Goal: Transaction & Acquisition: Purchase product/service

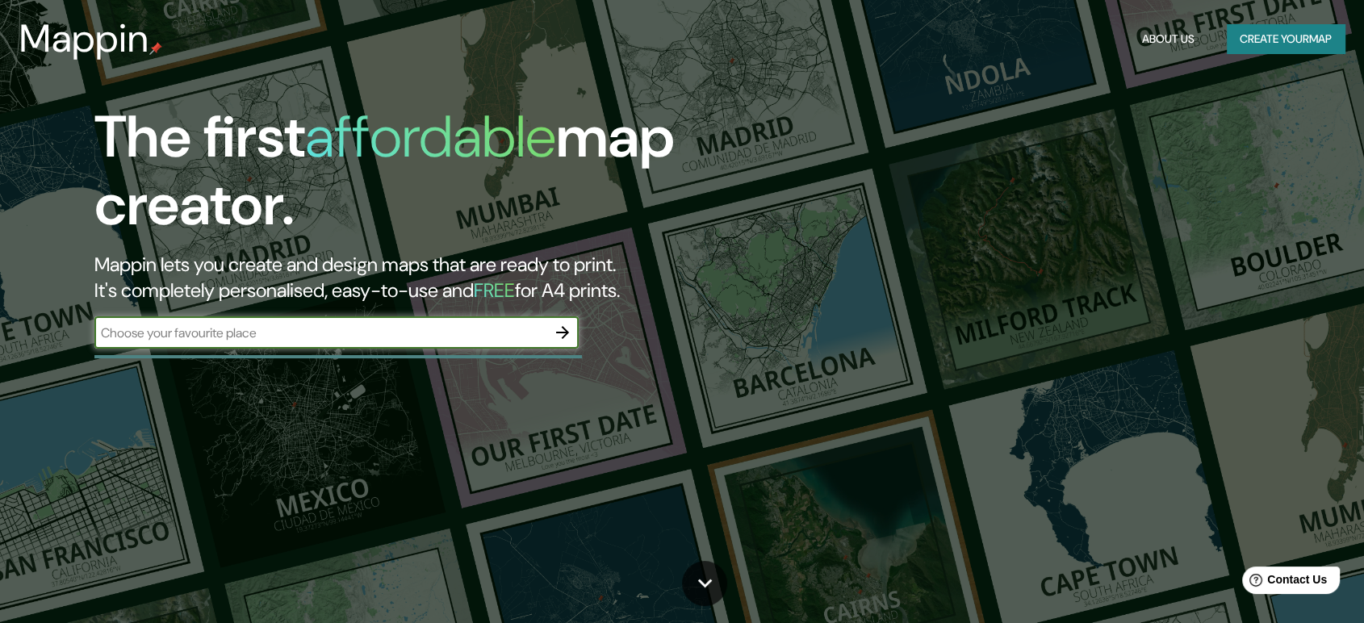
click at [451, 333] on input "text" at bounding box center [320, 333] width 452 height 19
type input "oruro [GEOGRAPHIC_DATA]"
click at [415, 333] on input "oruro [GEOGRAPHIC_DATA]" at bounding box center [320, 333] width 452 height 19
click at [407, 337] on input "oruro [GEOGRAPHIC_DATA]" at bounding box center [320, 333] width 452 height 19
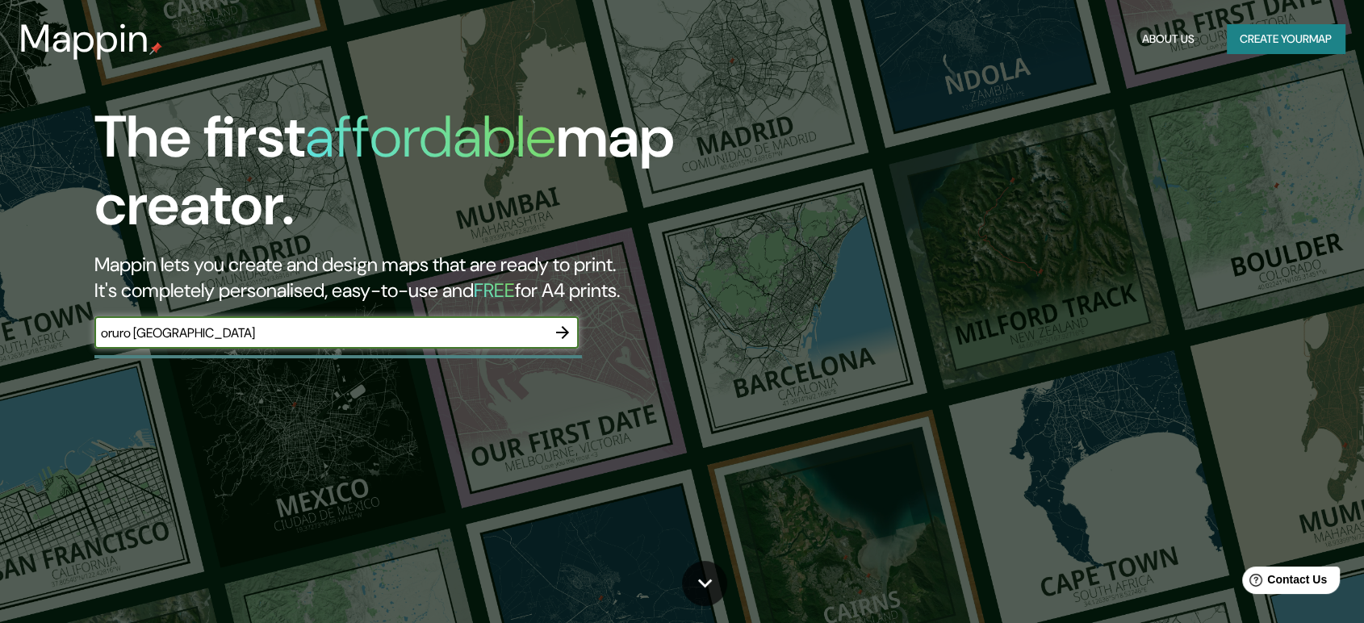
click at [391, 337] on input "oruro [GEOGRAPHIC_DATA]" at bounding box center [320, 333] width 452 height 19
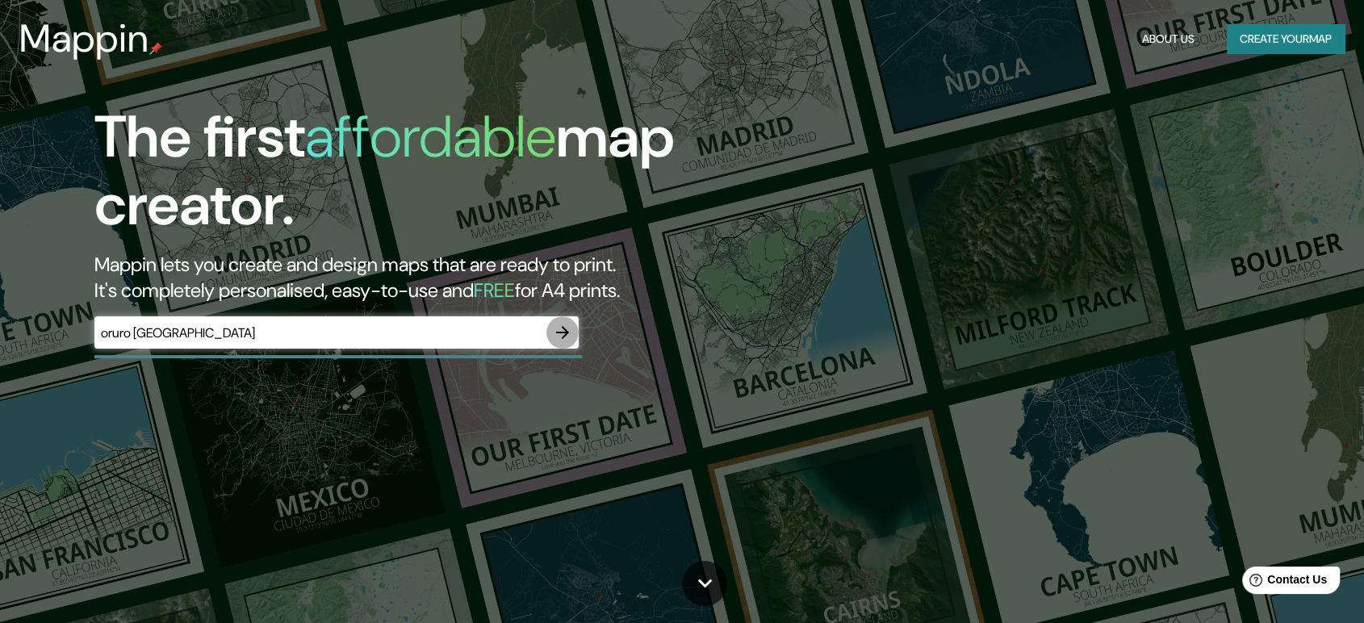
click at [556, 334] on icon "button" at bounding box center [562, 332] width 19 height 19
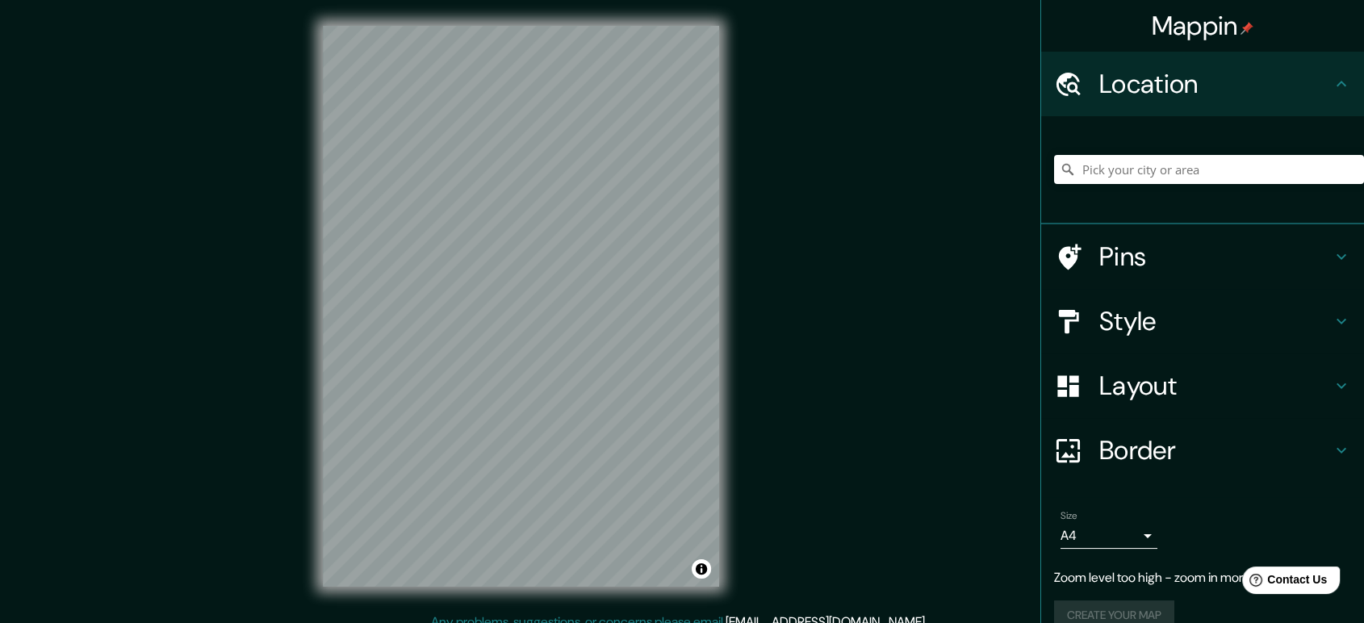
click at [1130, 321] on h4 "Style" at bounding box center [1215, 321] width 232 height 32
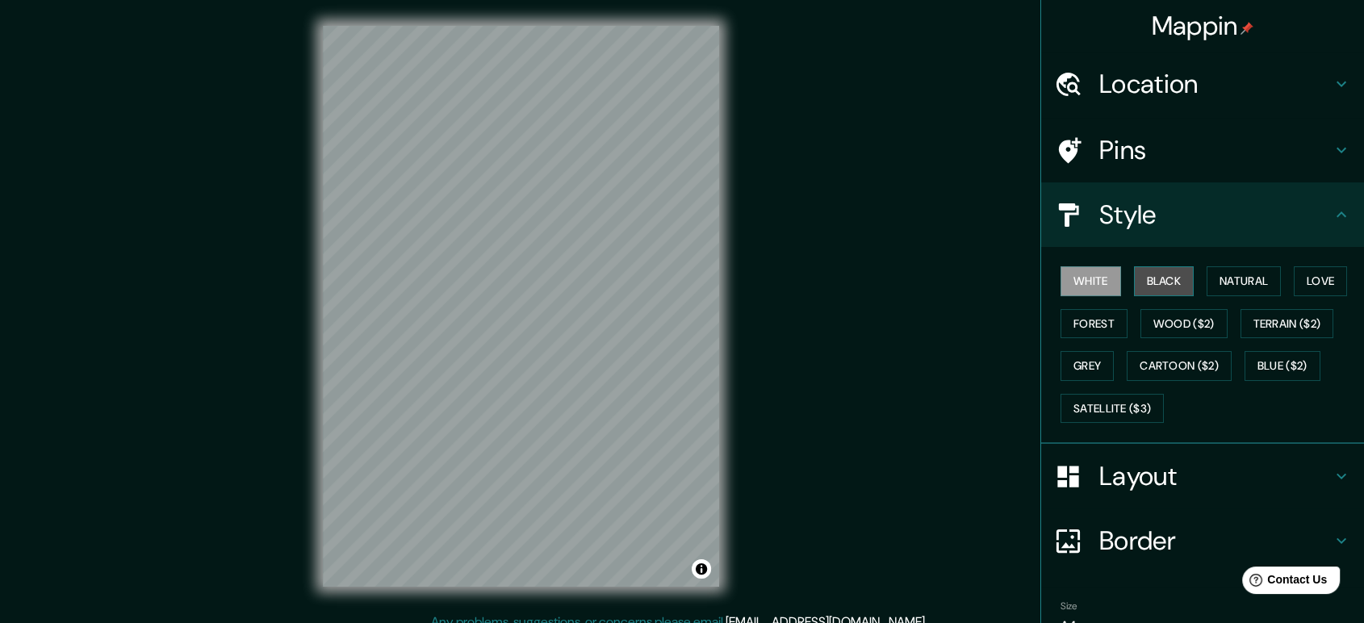
click at [1173, 287] on button "Black" at bounding box center [1164, 281] width 61 height 30
click at [1214, 281] on button "Natural" at bounding box center [1244, 281] width 74 height 30
click at [1061, 600] on label "Size" at bounding box center [1069, 607] width 17 height 14
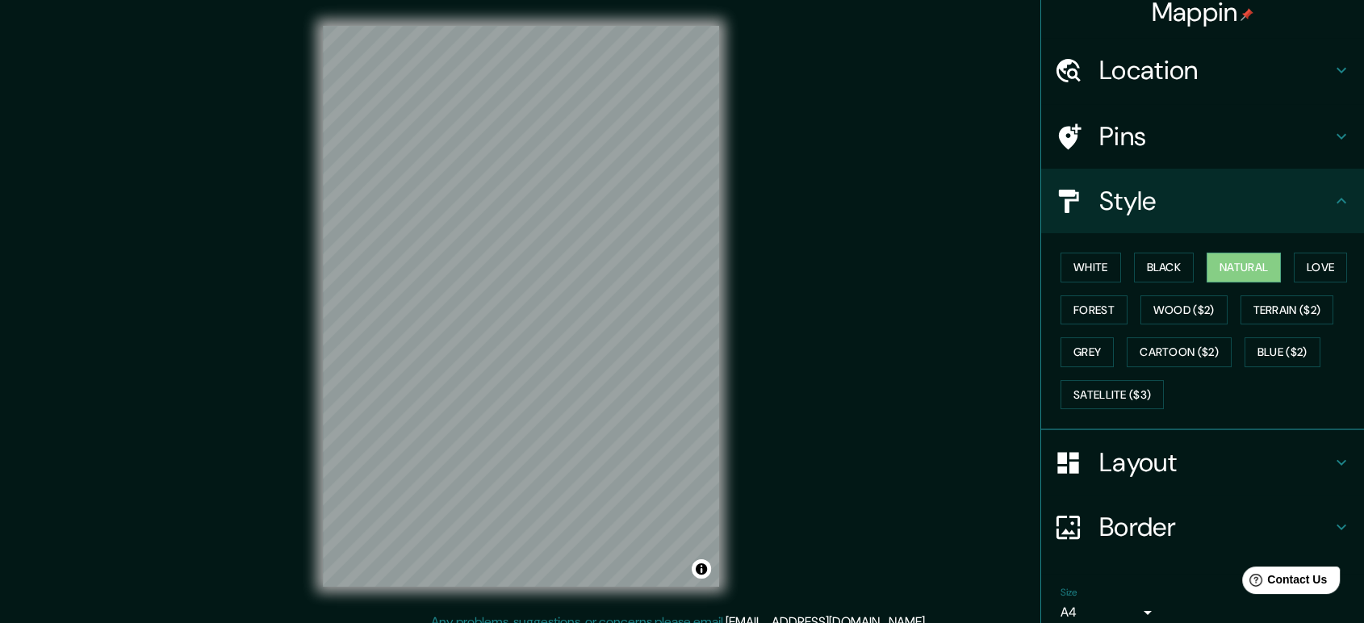
click at [1058, 614] on body "Mappin Location Pins Style White Black Natural Love Forest Wood ($2) Terrain ($…" at bounding box center [682, 311] width 1364 height 623
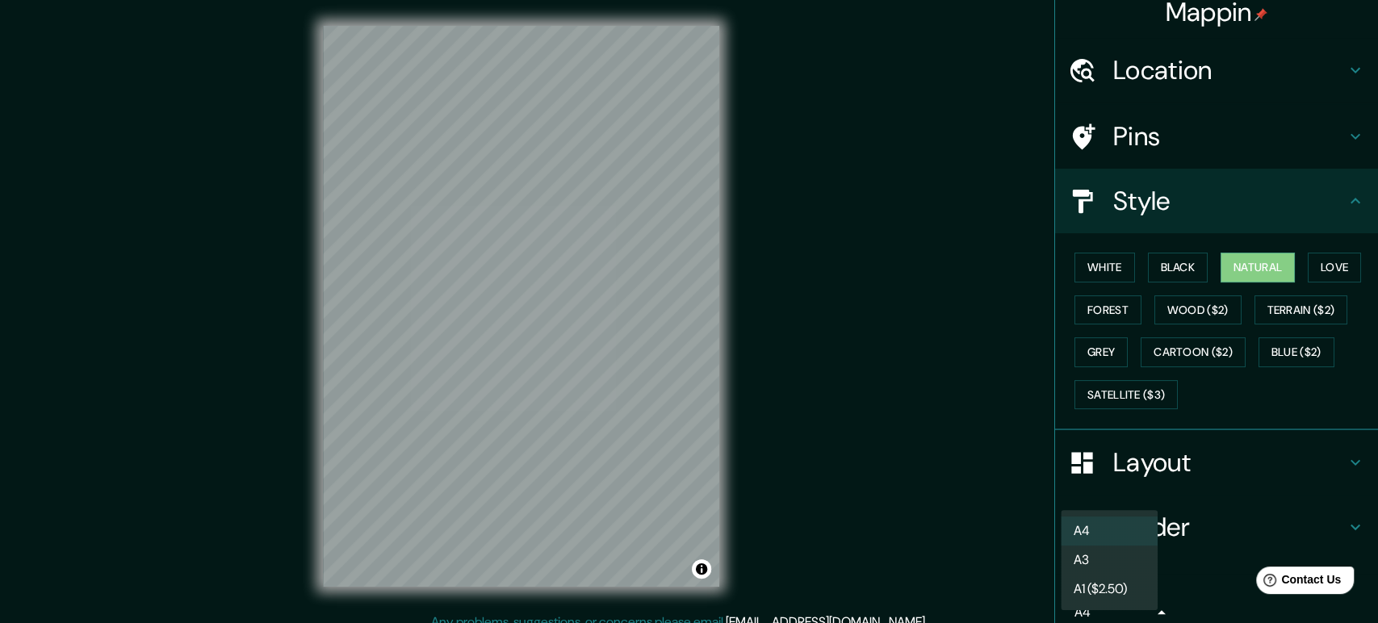
click at [1099, 569] on li "A3" at bounding box center [1109, 560] width 97 height 29
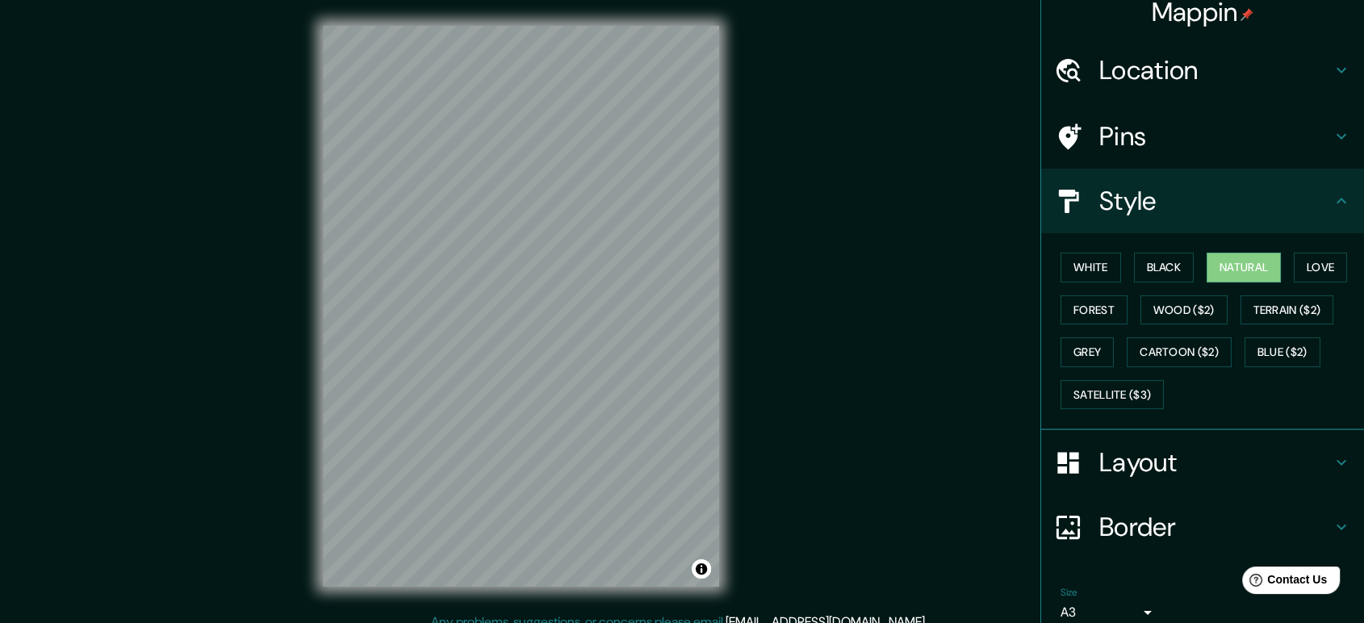
click at [1090, 596] on div "Size A3 a4" at bounding box center [1109, 606] width 97 height 39
click at [1096, 608] on body "Mappin Location Pins Style White Black Natural Love Forest Wood ($2) Terrain ($…" at bounding box center [682, 311] width 1364 height 623
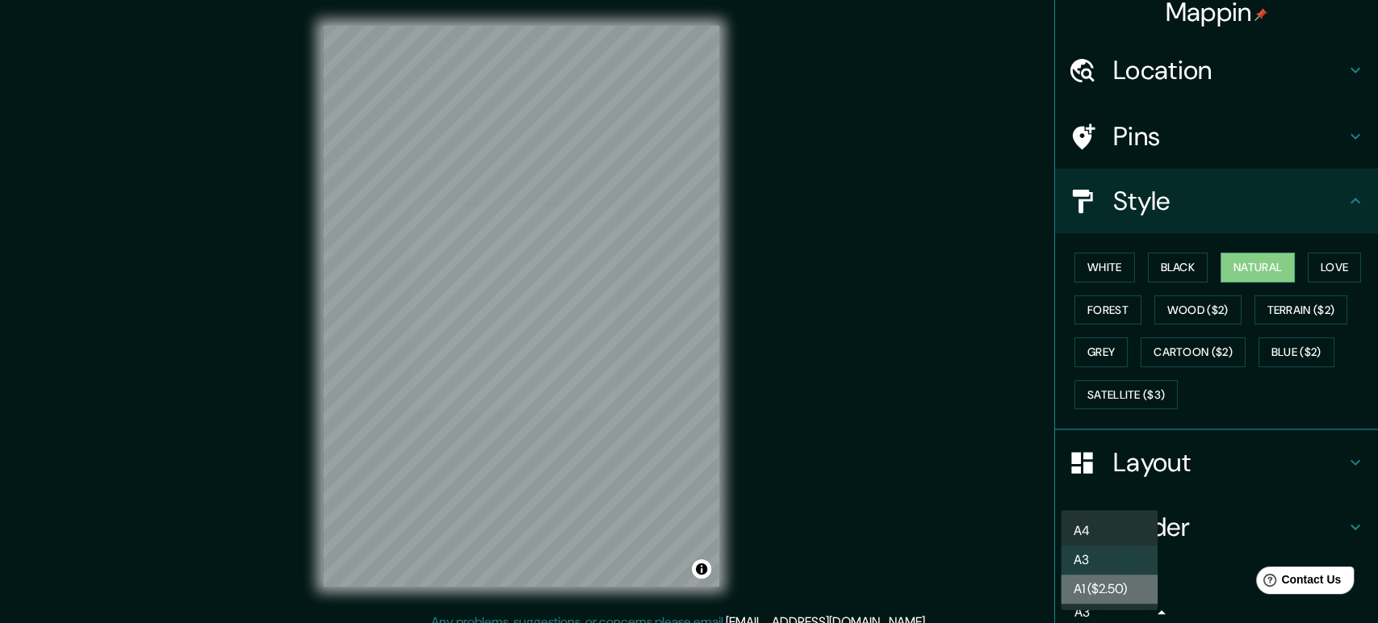
click at [1102, 591] on li "A1 ($2.50)" at bounding box center [1109, 589] width 97 height 29
type input "a3"
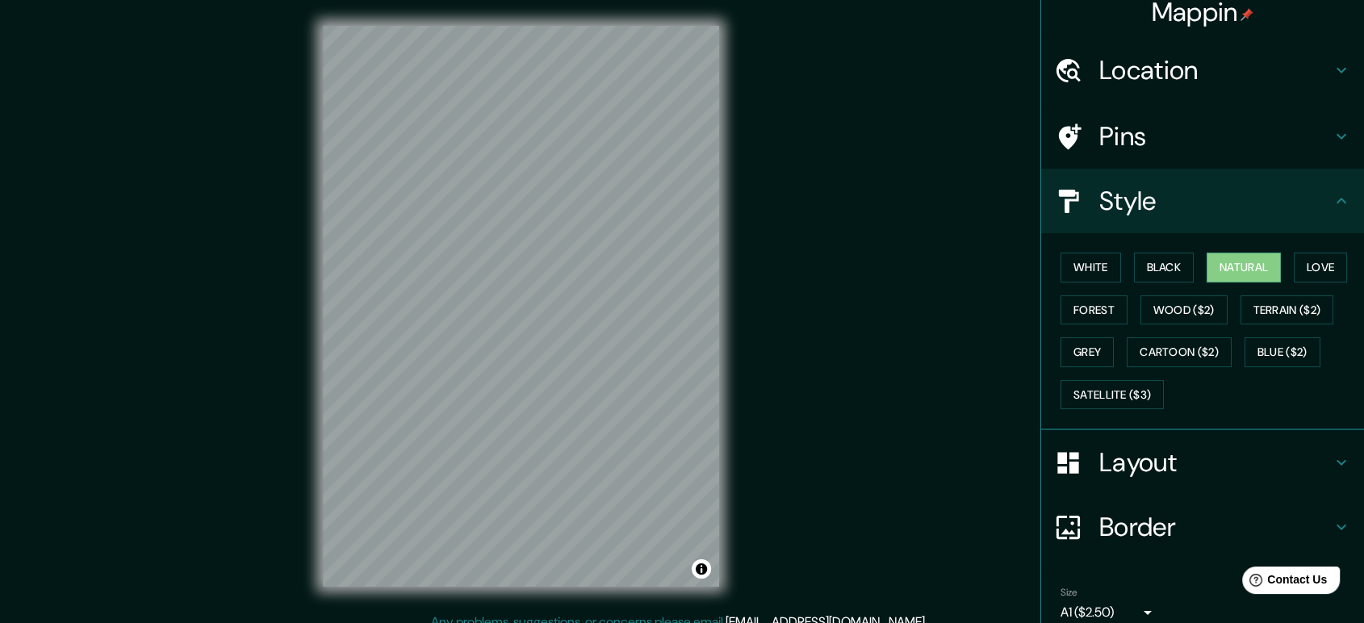
click at [846, 534] on div "Mappin Location Pins Style White Black Natural Love Forest Wood ($2) Terrain ($…" at bounding box center [682, 319] width 1364 height 638
click at [1102, 306] on button "Forest" at bounding box center [1094, 310] width 67 height 30
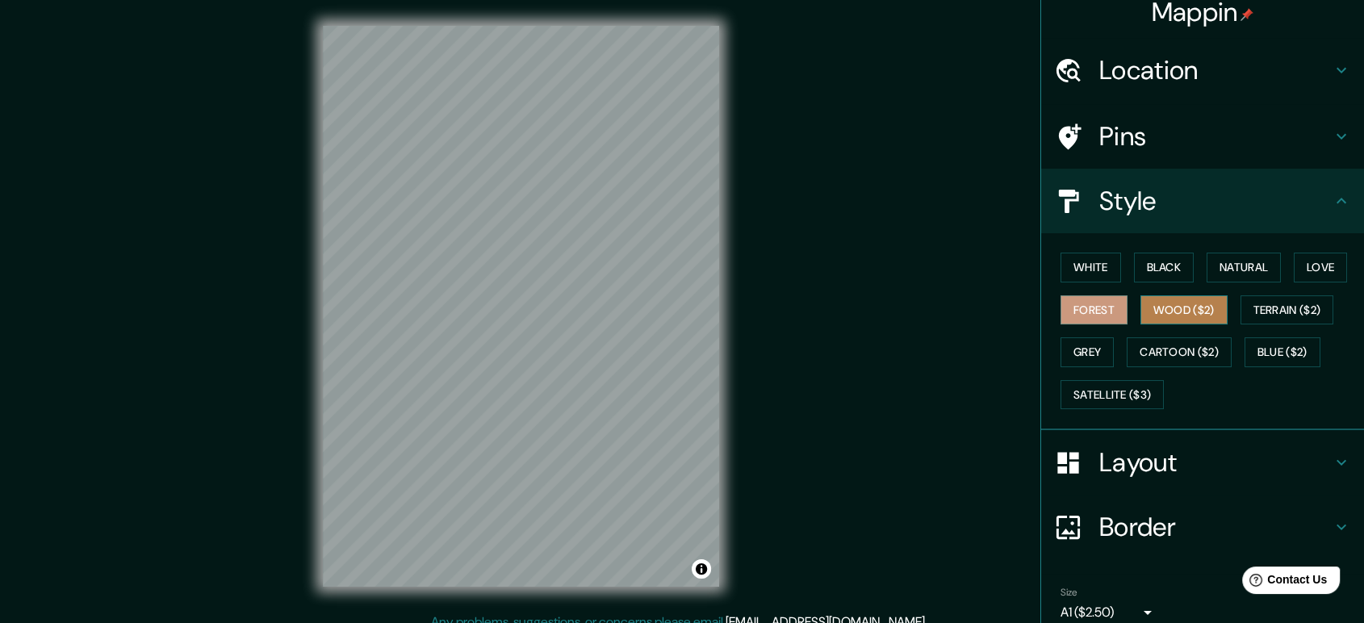
click at [1190, 312] on button "Wood ($2)" at bounding box center [1183, 310] width 87 height 30
click at [1282, 308] on button "Terrain ($2)" at bounding box center [1287, 310] width 94 height 30
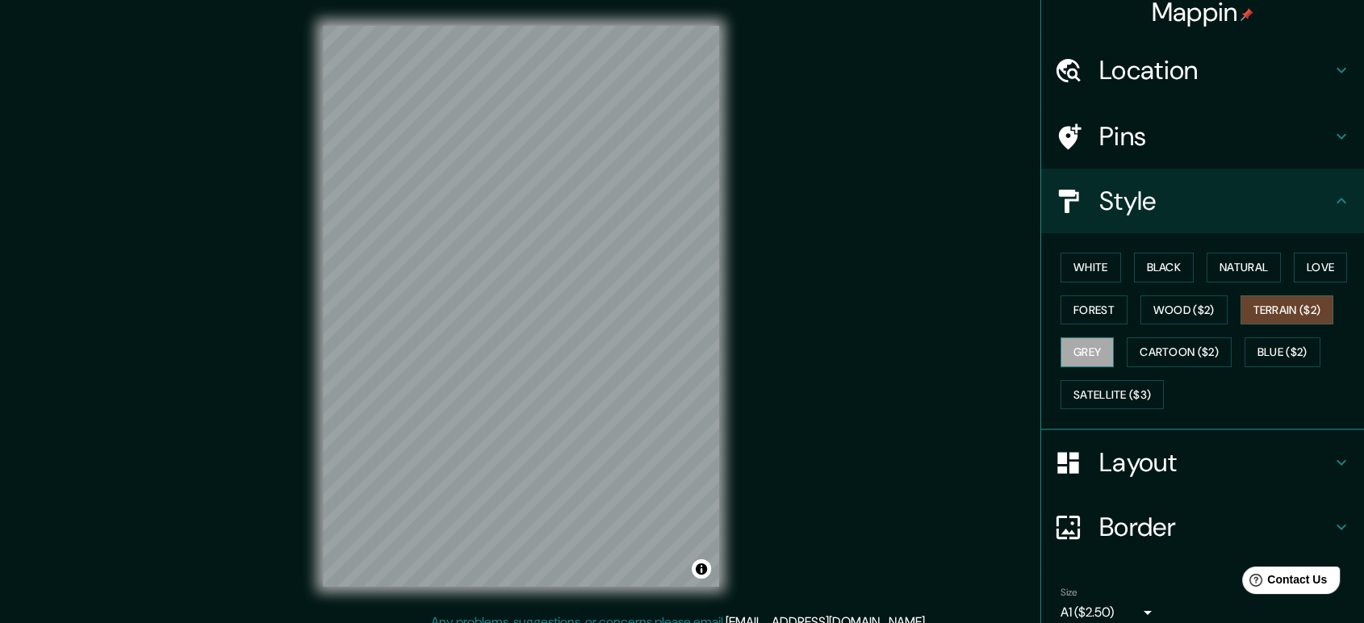
click at [1069, 346] on button "Grey" at bounding box center [1087, 352] width 53 height 30
click at [1159, 354] on button "Cartoon ($2)" at bounding box center [1179, 352] width 105 height 30
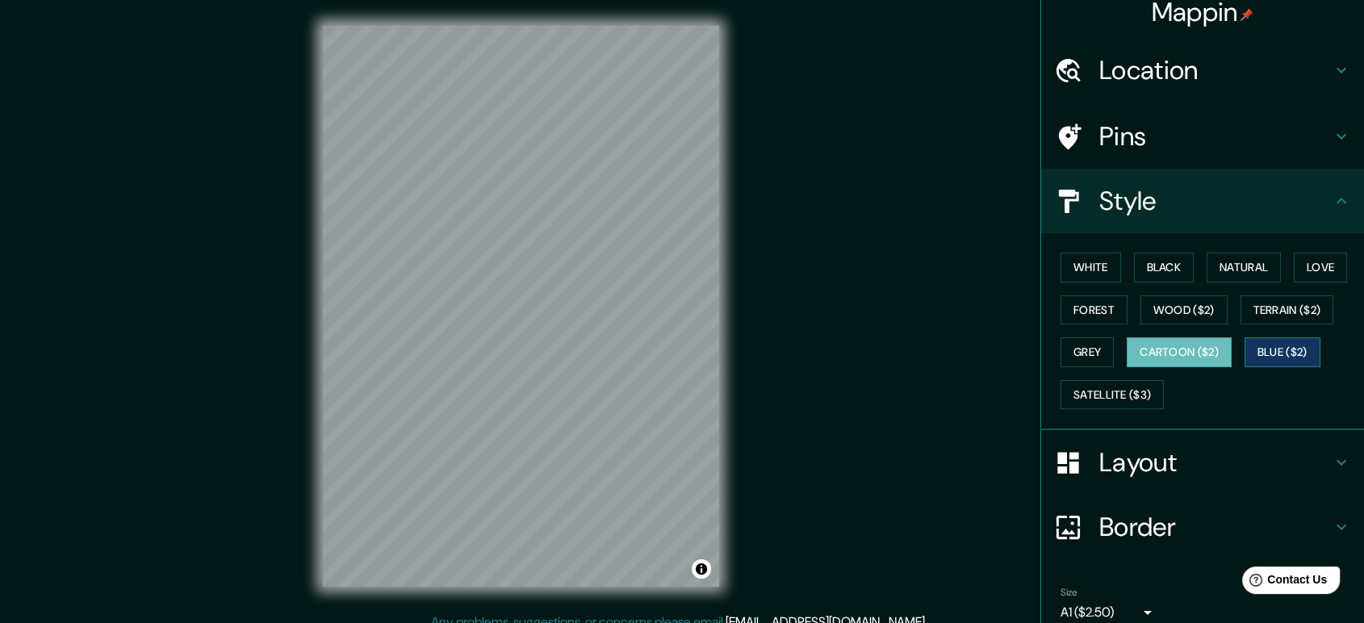
click at [1247, 348] on button "Blue ($2)" at bounding box center [1283, 352] width 76 height 30
click at [1067, 392] on button "Satellite ($3)" at bounding box center [1112, 395] width 103 height 30
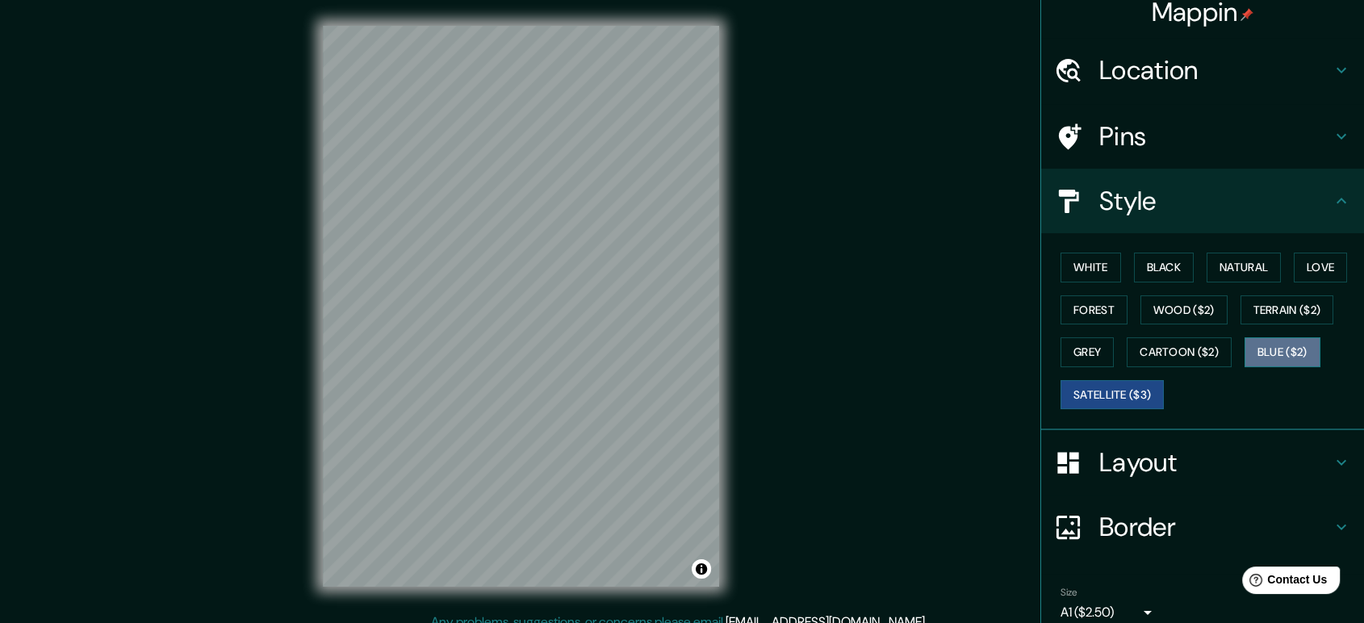
click at [1274, 351] on button "Blue ($2)" at bounding box center [1283, 352] width 76 height 30
click at [1275, 305] on button "Terrain ($2)" at bounding box center [1287, 310] width 94 height 30
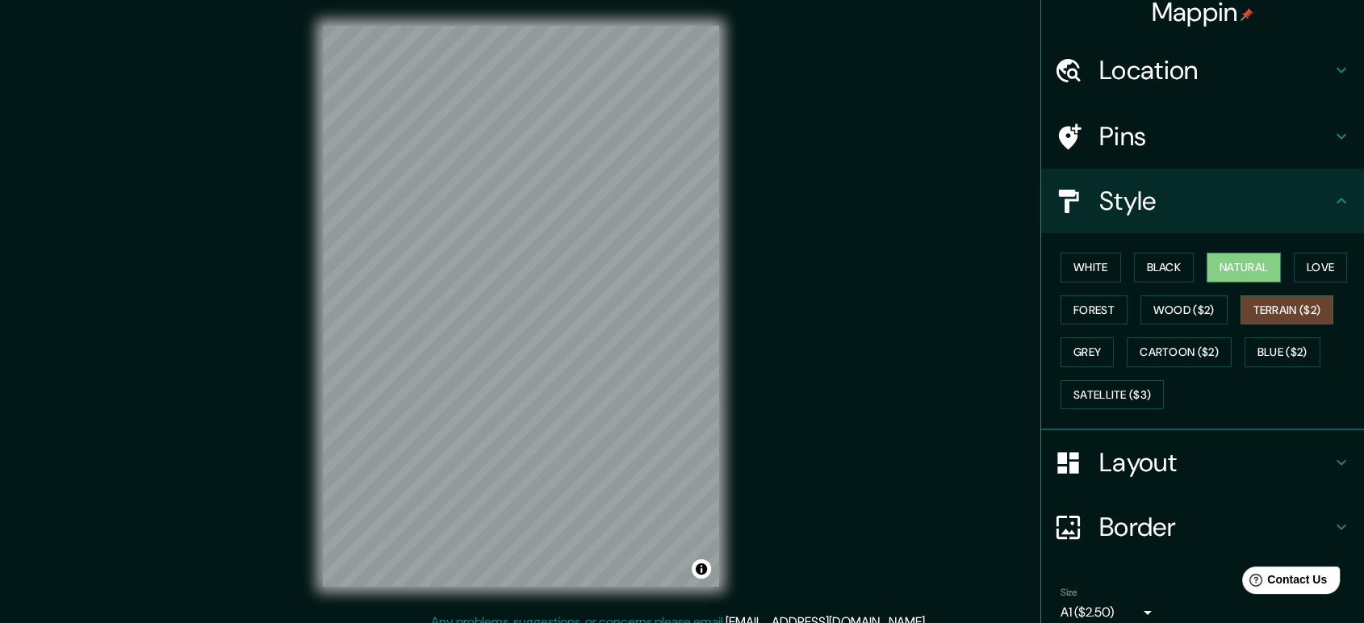
click at [1250, 276] on button "Natural" at bounding box center [1244, 268] width 74 height 30
click at [1294, 274] on button "Love" at bounding box center [1320, 268] width 53 height 30
click at [1111, 261] on div "White Black Natural Love Forest Wood ($2) Terrain ($2) Grey Cartoon ($2) Blue (…" at bounding box center [1209, 330] width 310 height 169
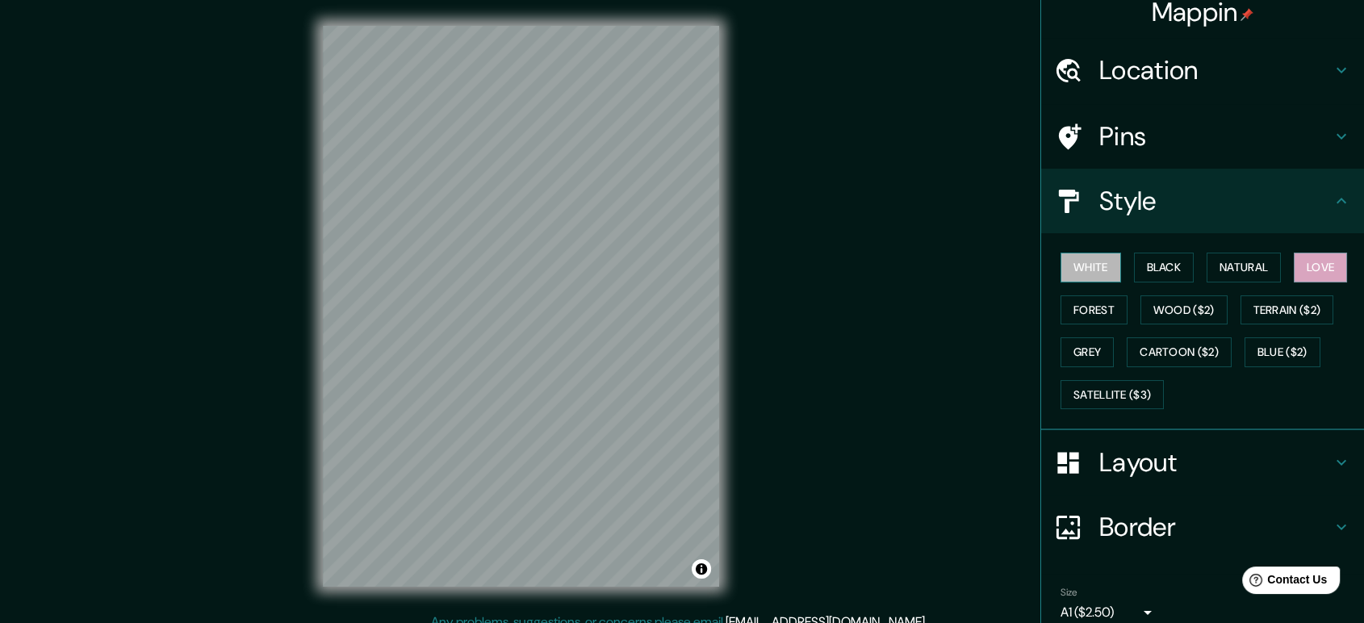
click at [1104, 261] on button "White" at bounding box center [1091, 268] width 61 height 30
click at [1155, 270] on button "Black" at bounding box center [1164, 268] width 61 height 30
click at [1086, 268] on button "White" at bounding box center [1091, 268] width 61 height 30
click at [1081, 308] on button "Forest" at bounding box center [1094, 310] width 67 height 30
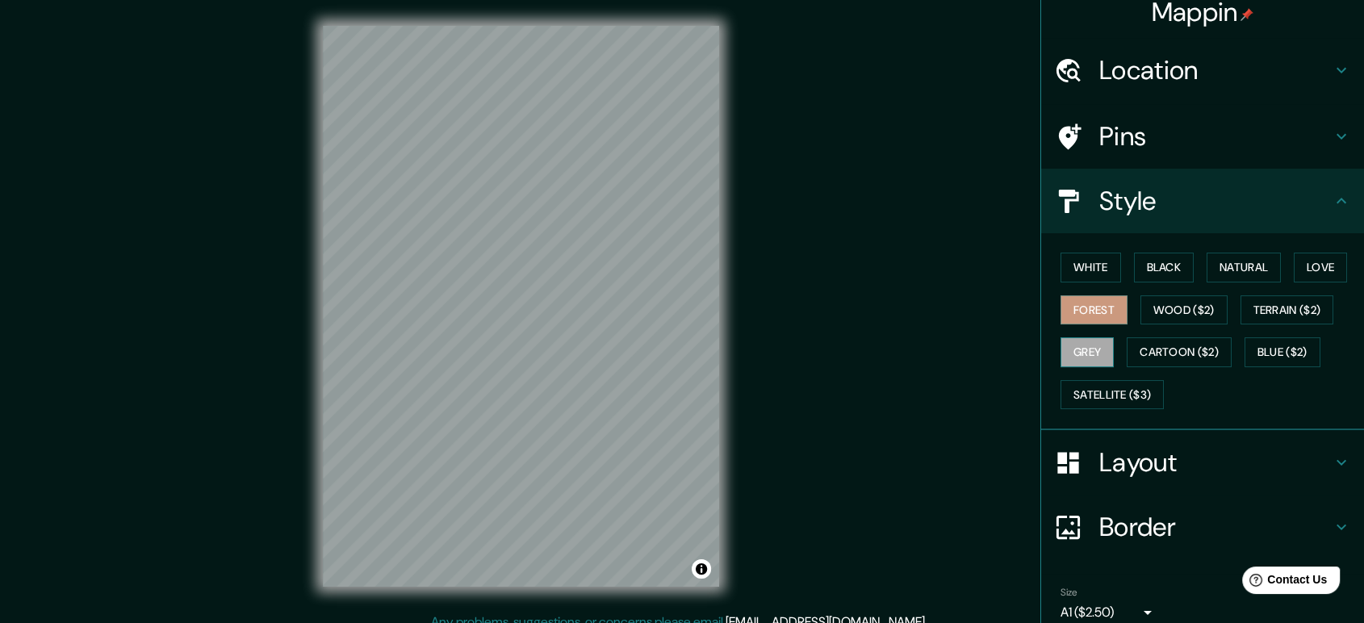
click at [1082, 347] on button "Grey" at bounding box center [1087, 352] width 53 height 30
click at [1084, 387] on button "Satellite ($3)" at bounding box center [1112, 395] width 103 height 30
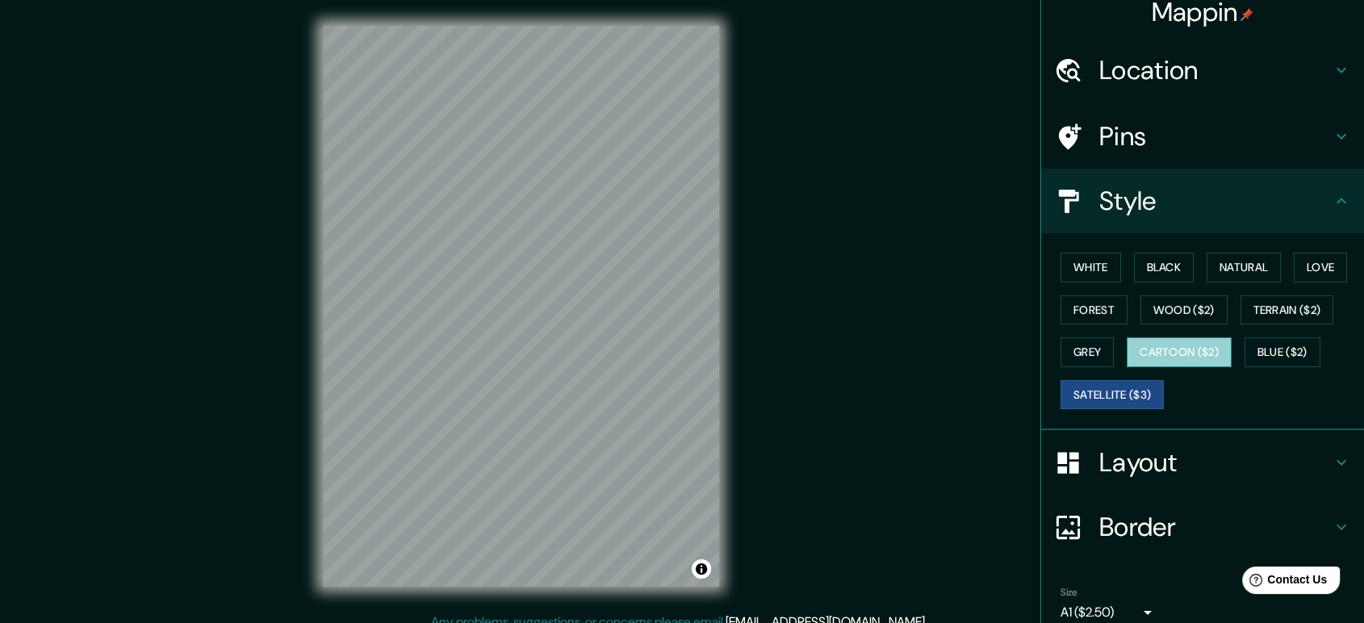
click at [1141, 347] on button "Cartoon ($2)" at bounding box center [1179, 352] width 105 height 30
click at [1159, 311] on button "Wood ($2)" at bounding box center [1183, 310] width 87 height 30
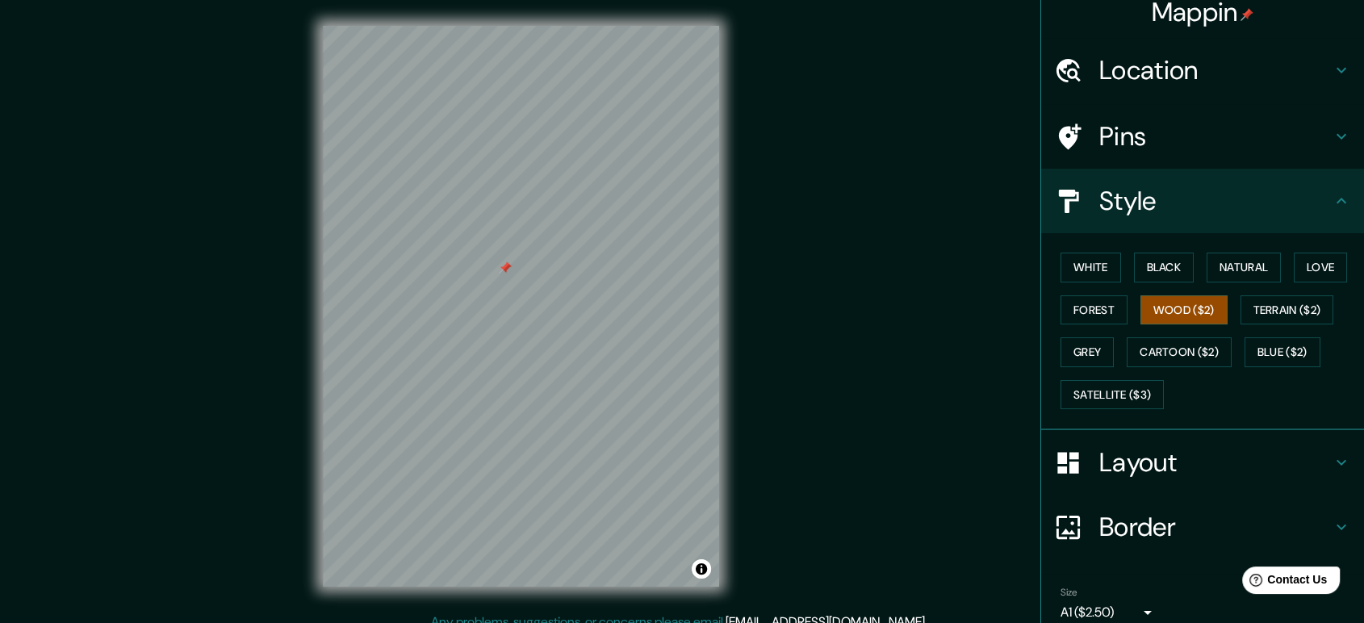
click at [504, 270] on div at bounding box center [505, 267] width 13 height 13
click at [1270, 304] on button "Terrain ($2)" at bounding box center [1287, 310] width 94 height 30
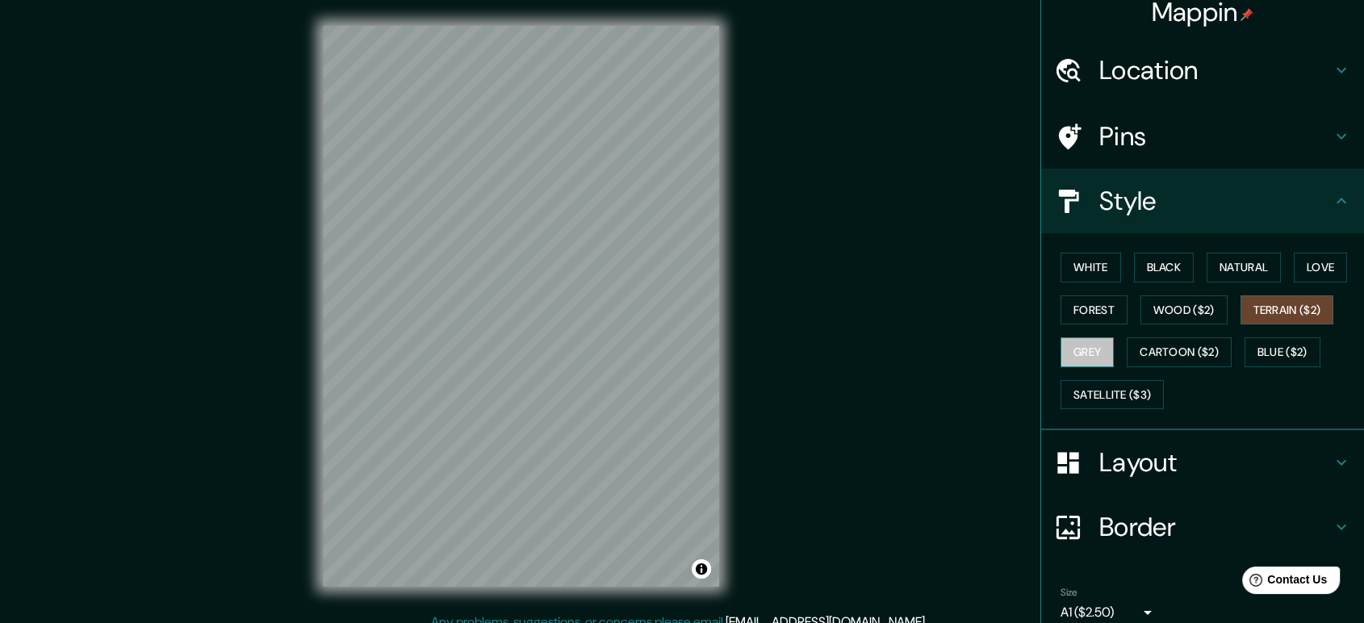
click at [1076, 344] on button "Grey" at bounding box center [1087, 352] width 53 height 30
click at [1269, 347] on button "Blue ($2)" at bounding box center [1283, 352] width 76 height 30
click at [537, 376] on div at bounding box center [537, 371] width 13 height 13
drag, startPoint x: 744, startPoint y: 351, endPoint x: 747, endPoint y: 291, distance: 59.8
click at [747, 291] on div "Mappin Location Pins Style White Black Natural Love Forest Wood ($2) Terrain ($…" at bounding box center [682, 319] width 1364 height 638
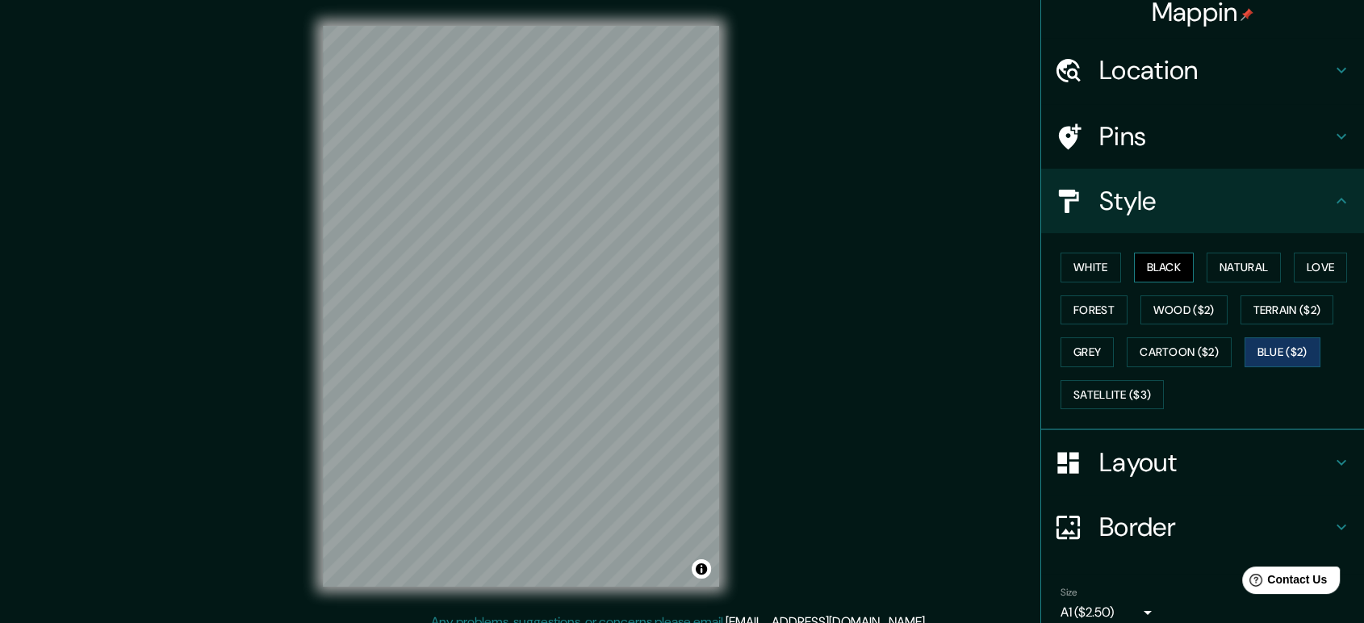
click at [1143, 257] on button "Black" at bounding box center [1164, 268] width 61 height 30
click at [1143, 258] on button "Black" at bounding box center [1164, 268] width 61 height 30
click at [1082, 264] on button "White" at bounding box center [1091, 268] width 61 height 30
click at [1159, 264] on button "Black" at bounding box center [1164, 268] width 61 height 30
click at [1230, 270] on button "Natural" at bounding box center [1244, 268] width 74 height 30
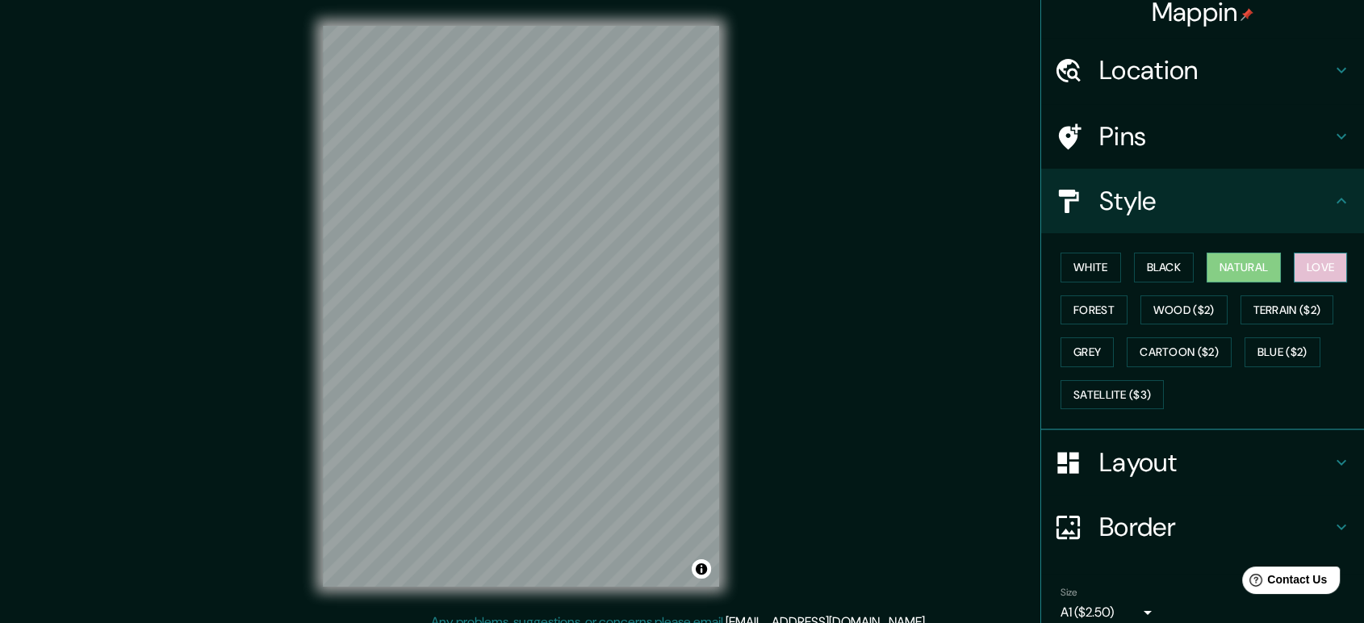
click at [1296, 274] on button "Love" at bounding box center [1320, 268] width 53 height 30
click at [1072, 307] on button "Forest" at bounding box center [1094, 310] width 67 height 30
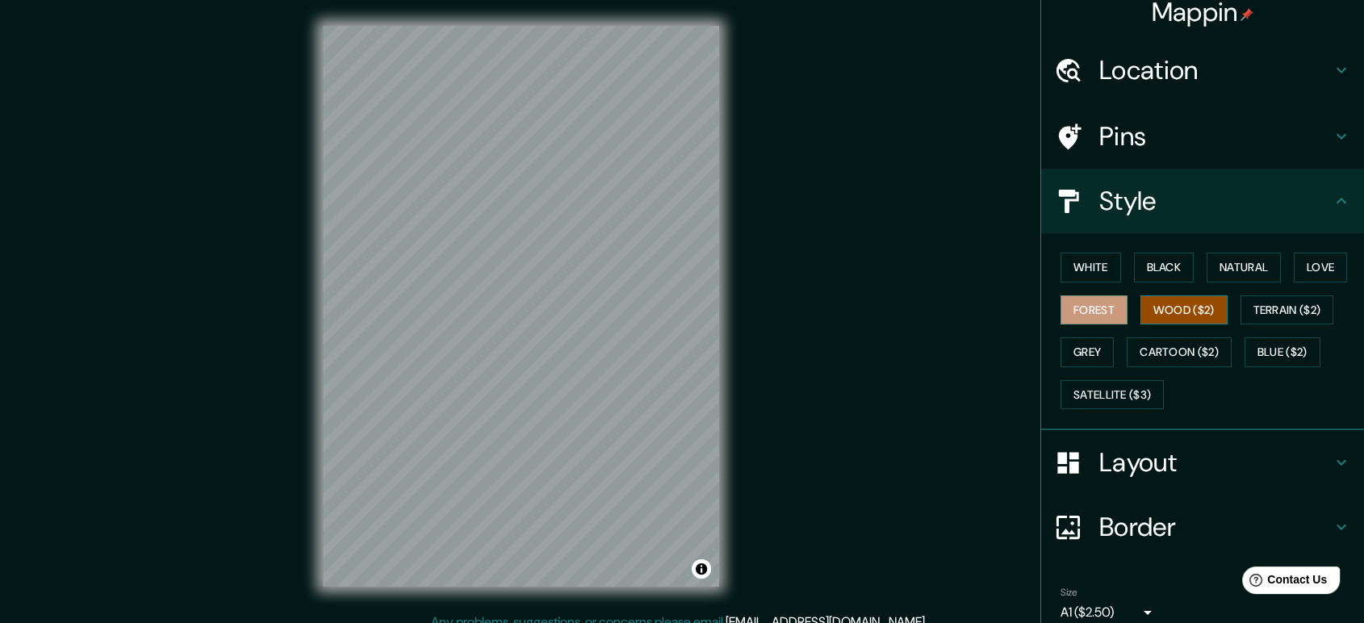
click at [1182, 308] on button "Wood ($2)" at bounding box center [1183, 310] width 87 height 30
click at [1266, 314] on button "Terrain ($2)" at bounding box center [1287, 310] width 94 height 30
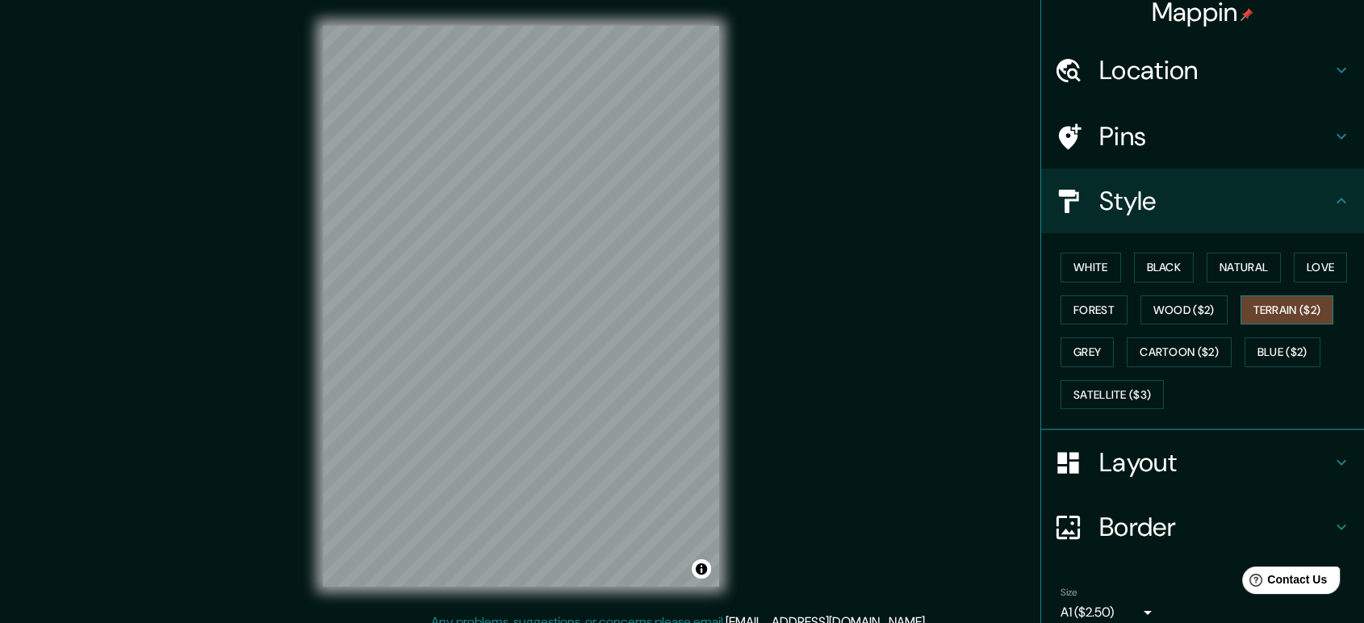
click at [1266, 314] on button "Terrain ($2)" at bounding box center [1287, 310] width 94 height 30
click at [1091, 359] on button "Grey" at bounding box center [1087, 352] width 53 height 30
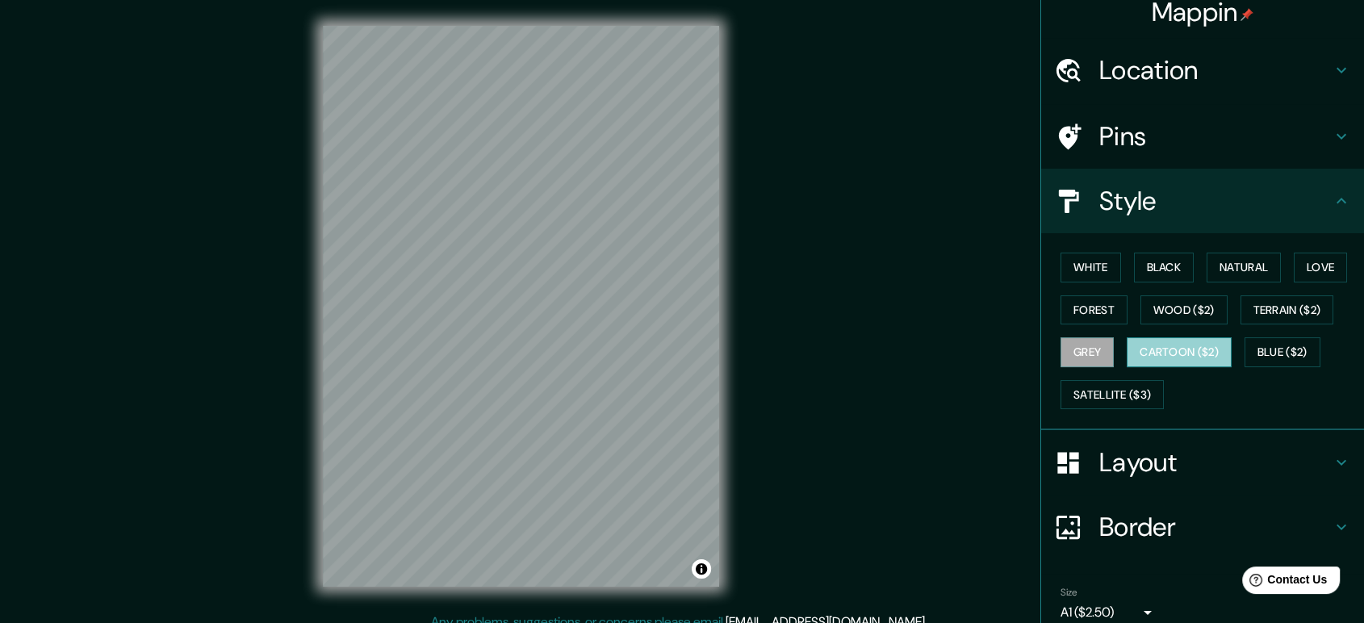
click at [1140, 349] on button "Cartoon ($2)" at bounding box center [1179, 352] width 105 height 30
click at [1270, 346] on button "Blue ($2)" at bounding box center [1283, 352] width 76 height 30
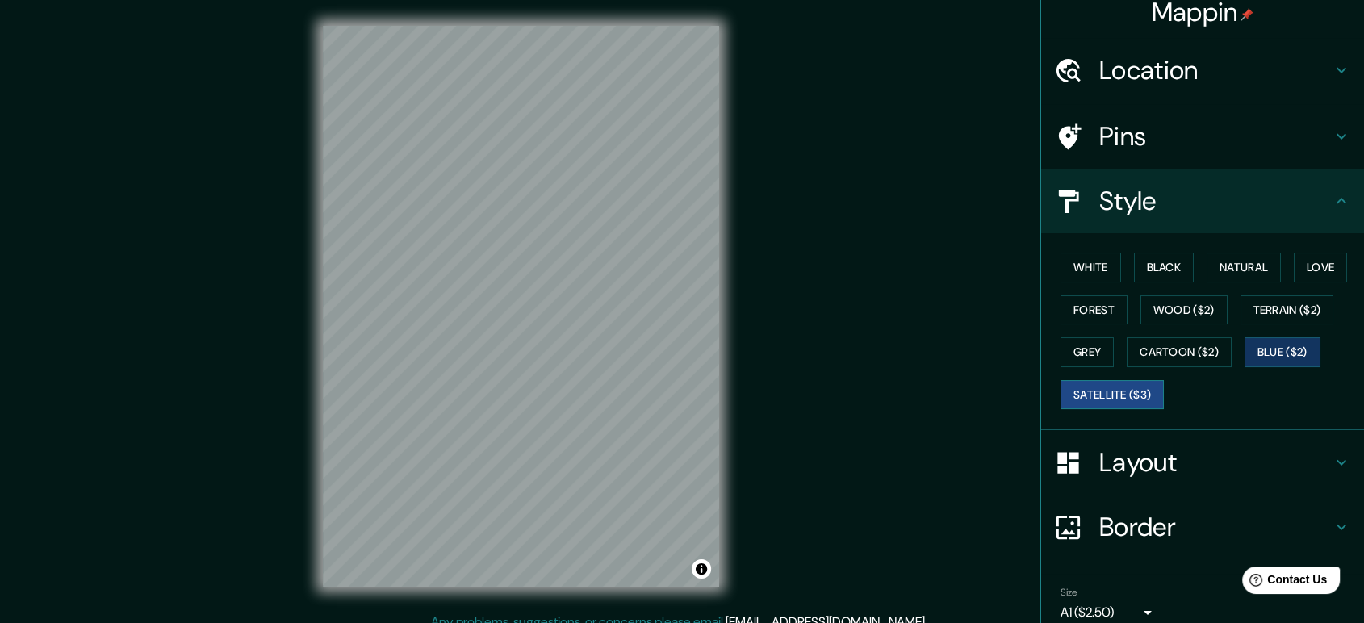
click at [1125, 394] on button "Satellite ($3)" at bounding box center [1112, 395] width 103 height 30
